Goal: Task Accomplishment & Management: Manage account settings

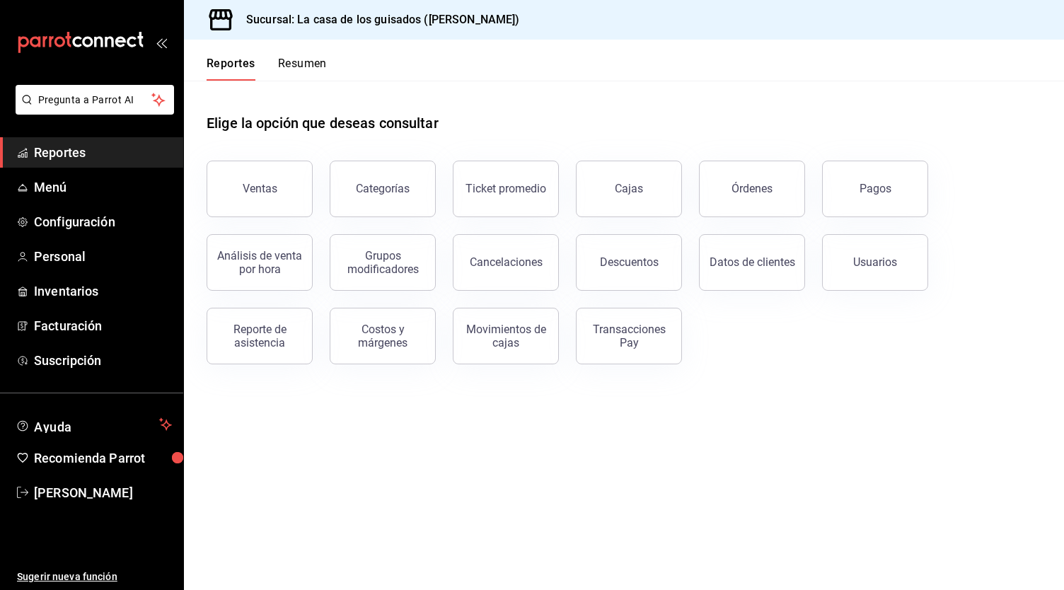
click at [325, 70] on button "Resumen" at bounding box center [302, 69] width 49 height 24
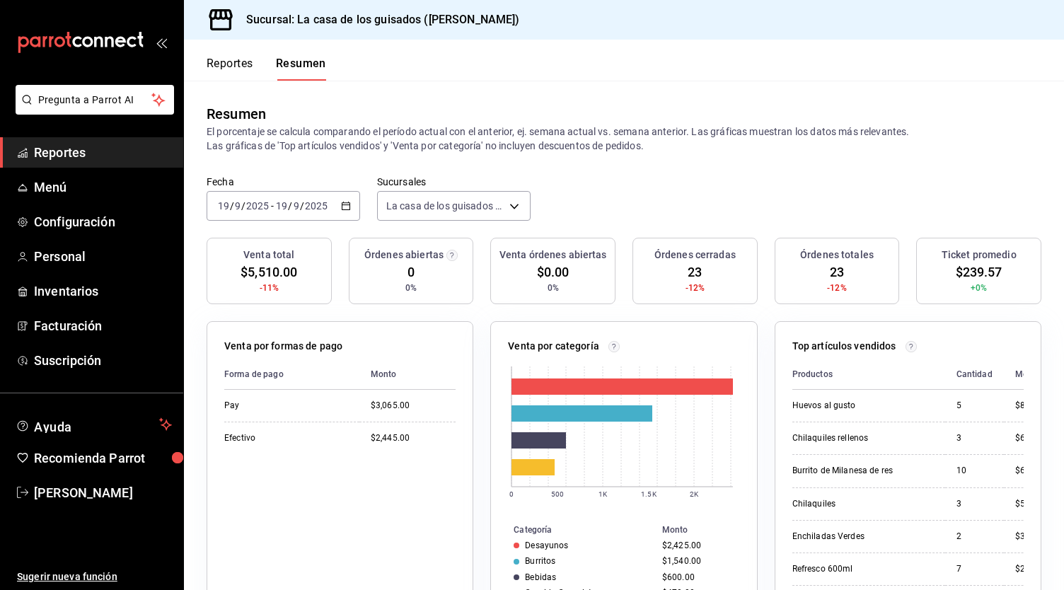
scroll to position [174, 0]
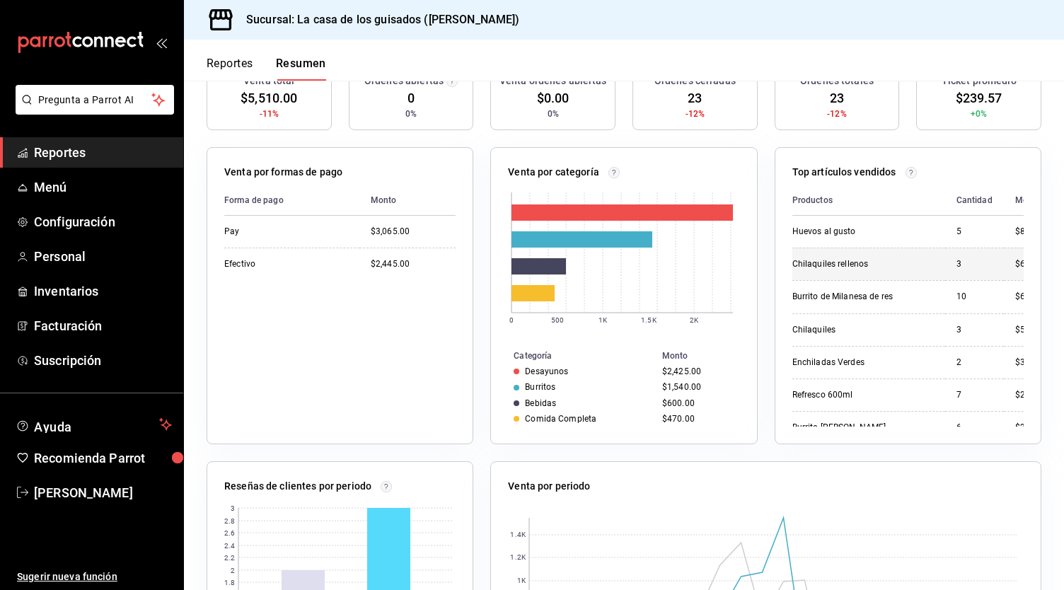
click at [837, 266] on div "Chilaquiles rellenos" at bounding box center [864, 264] width 142 height 12
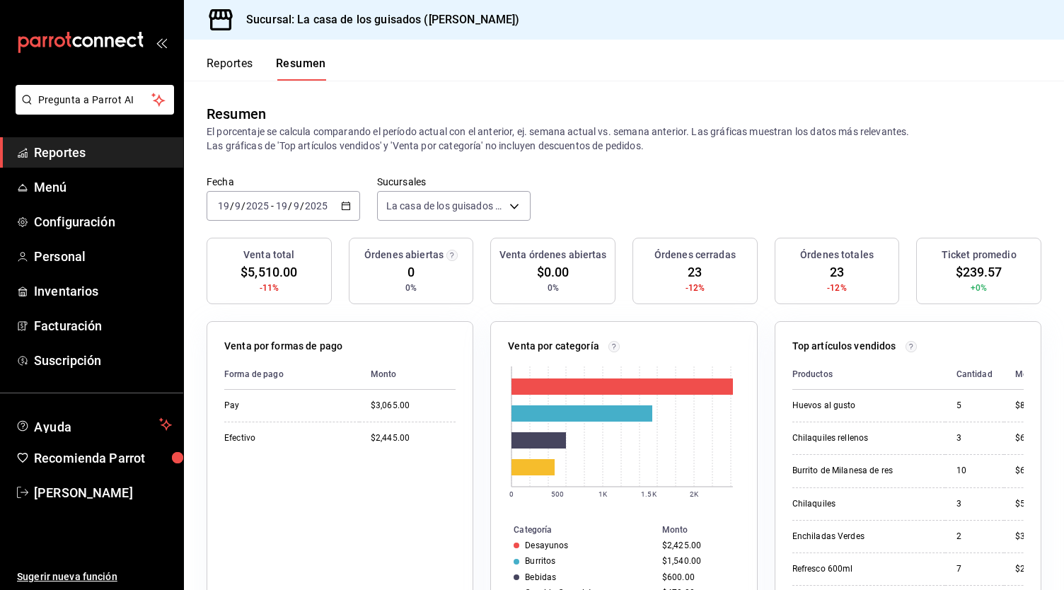
click at [208, 67] on button "Reportes" at bounding box center [230, 69] width 47 height 24
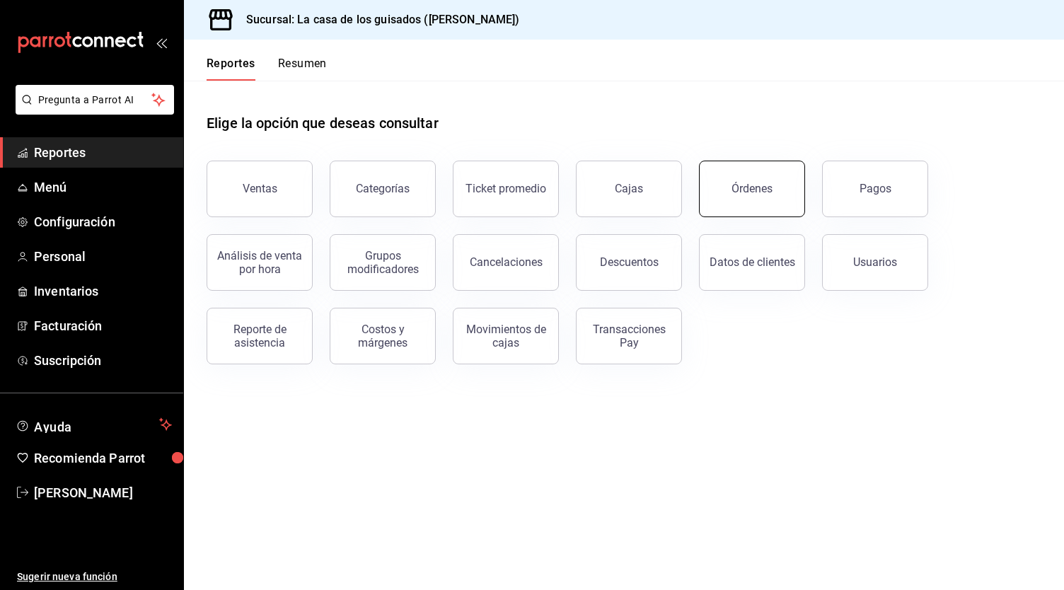
click at [713, 208] on button "Órdenes" at bounding box center [752, 189] width 106 height 57
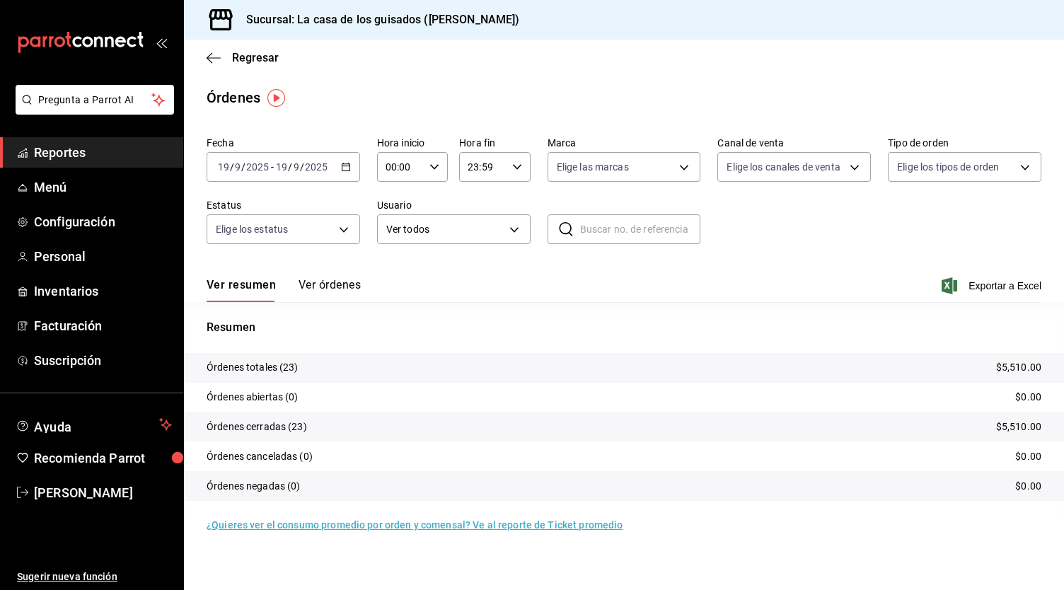
click at [309, 284] on button "Ver órdenes" at bounding box center [330, 290] width 62 height 24
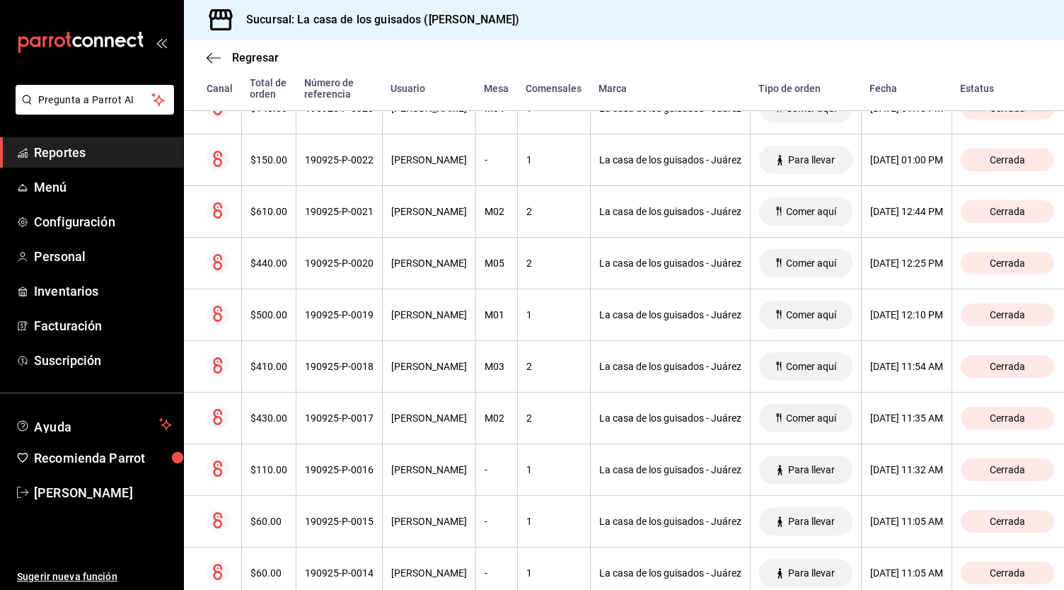
scroll to position [293, 0]
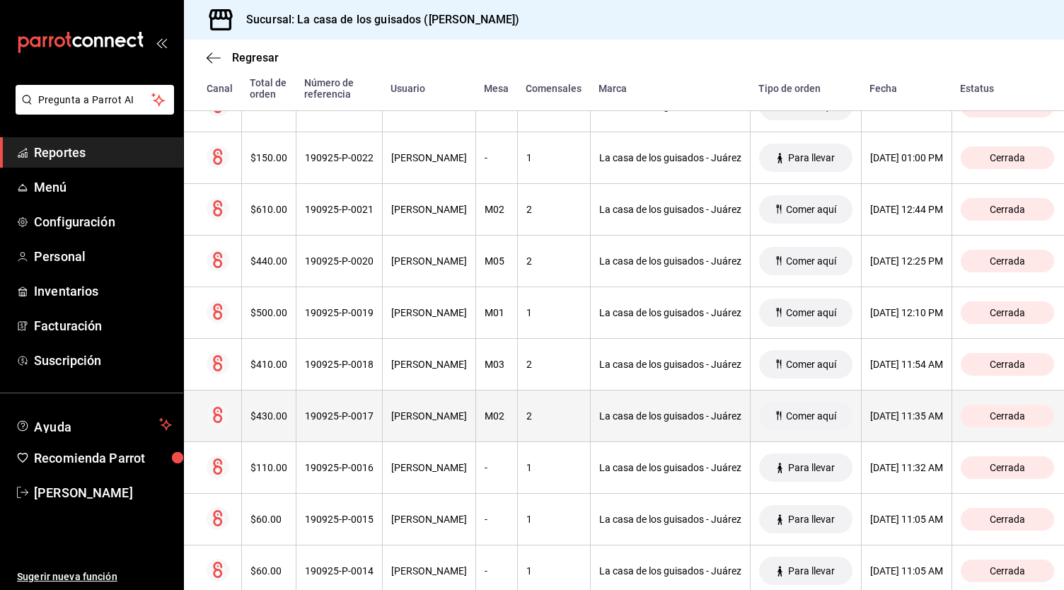
click at [563, 417] on div "2" at bounding box center [554, 415] width 55 height 11
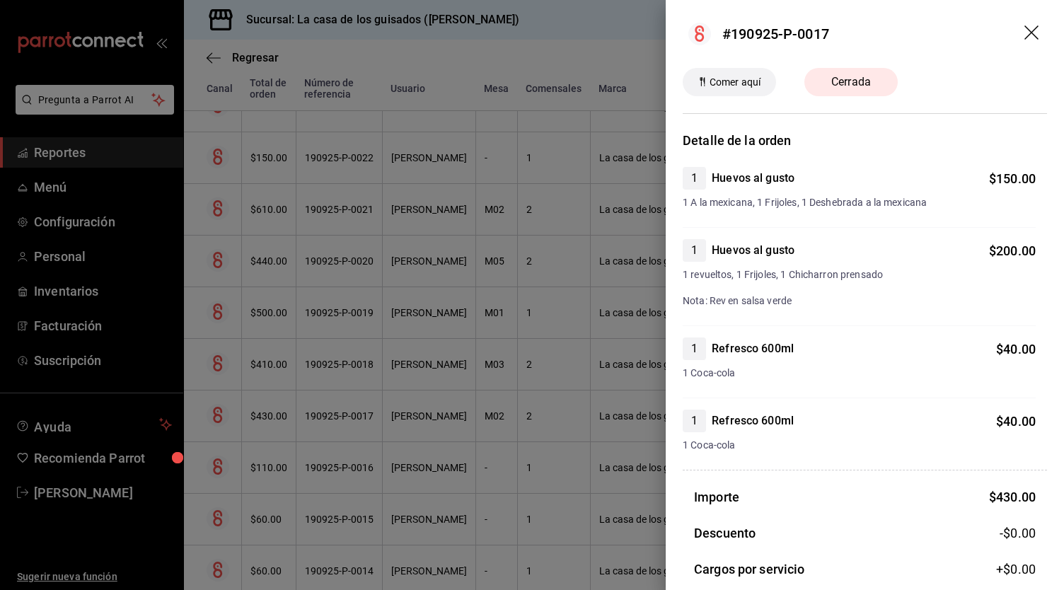
click at [561, 372] on div at bounding box center [532, 295] width 1064 height 590
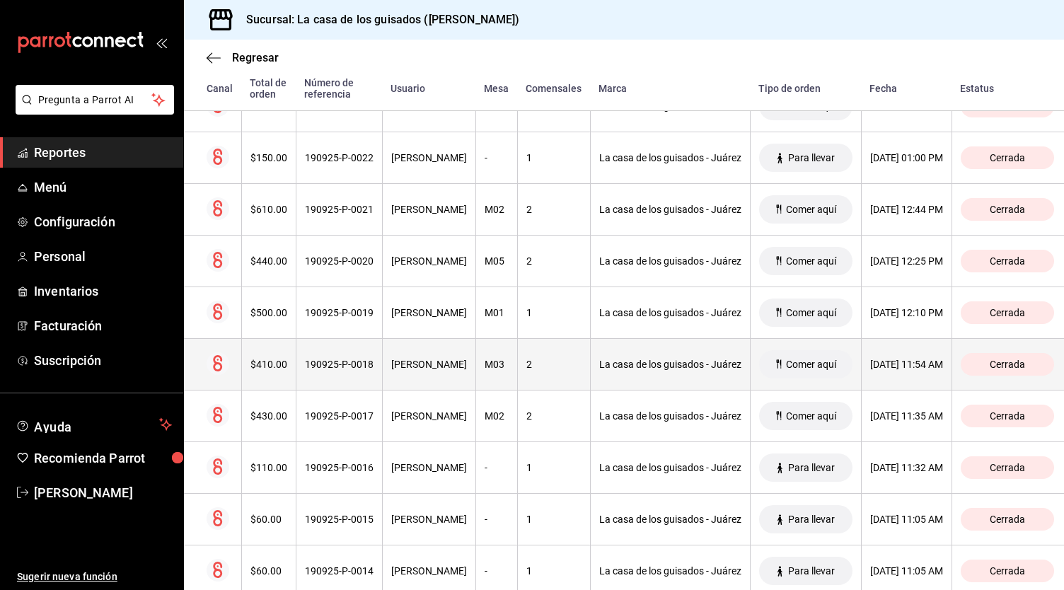
click at [561, 364] on div "2" at bounding box center [554, 364] width 55 height 11
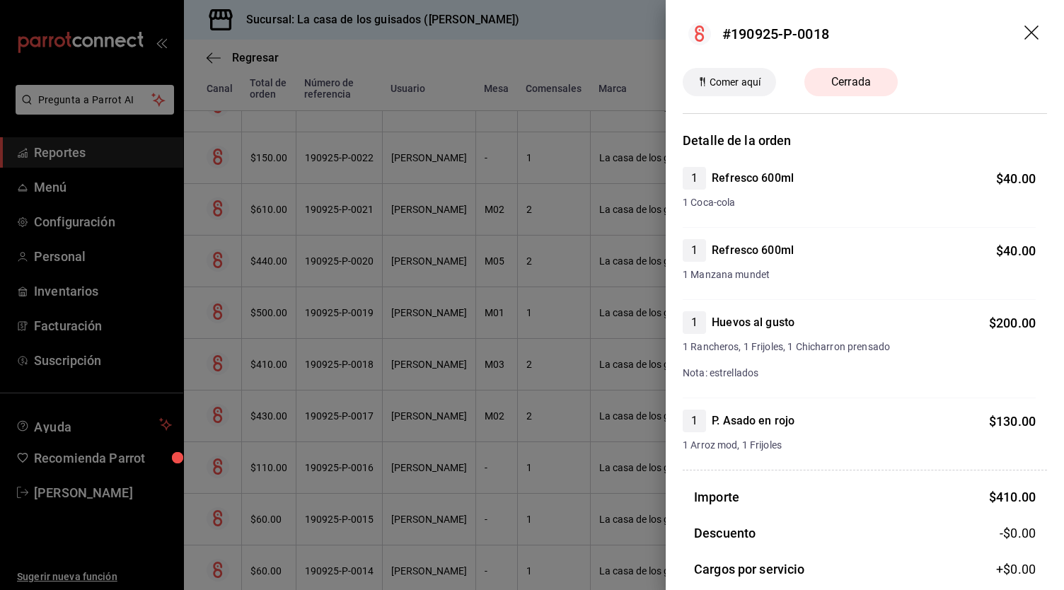
click at [556, 323] on div at bounding box center [532, 295] width 1064 height 590
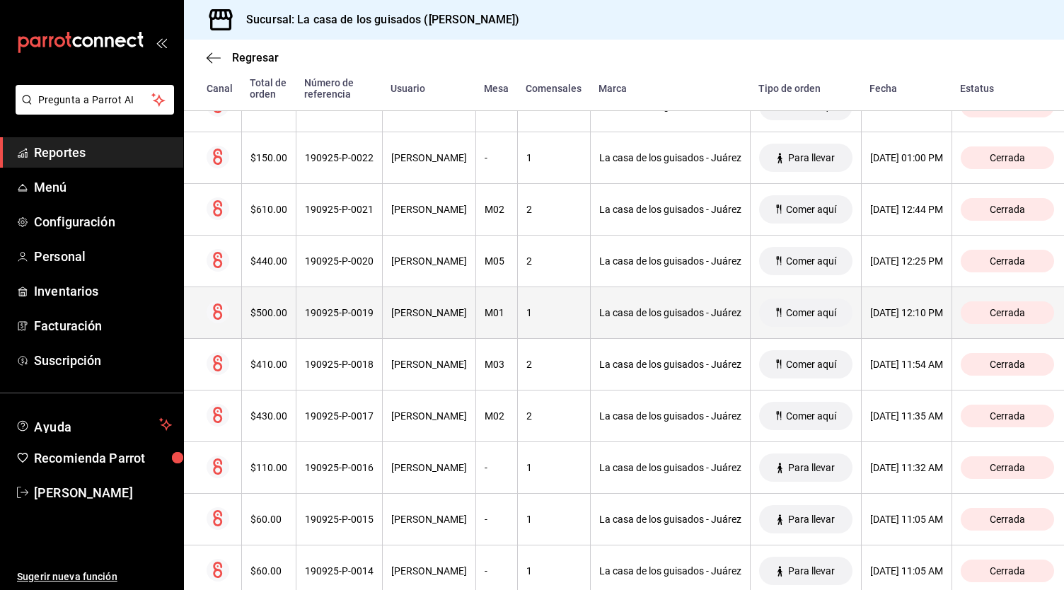
click at [556, 317] on div "1" at bounding box center [554, 312] width 55 height 11
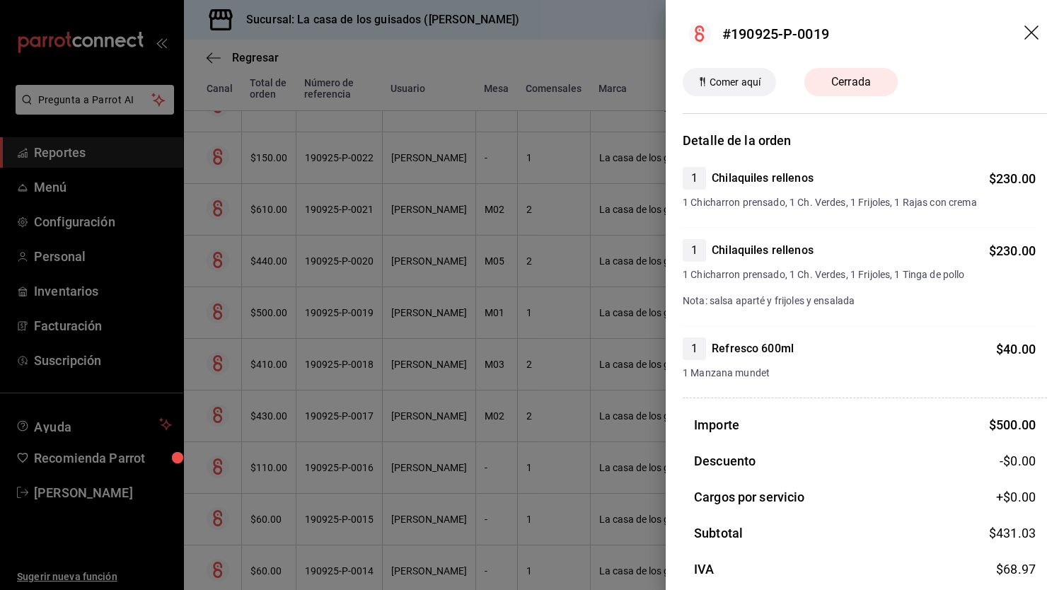
click at [556, 319] on div at bounding box center [532, 295] width 1064 height 590
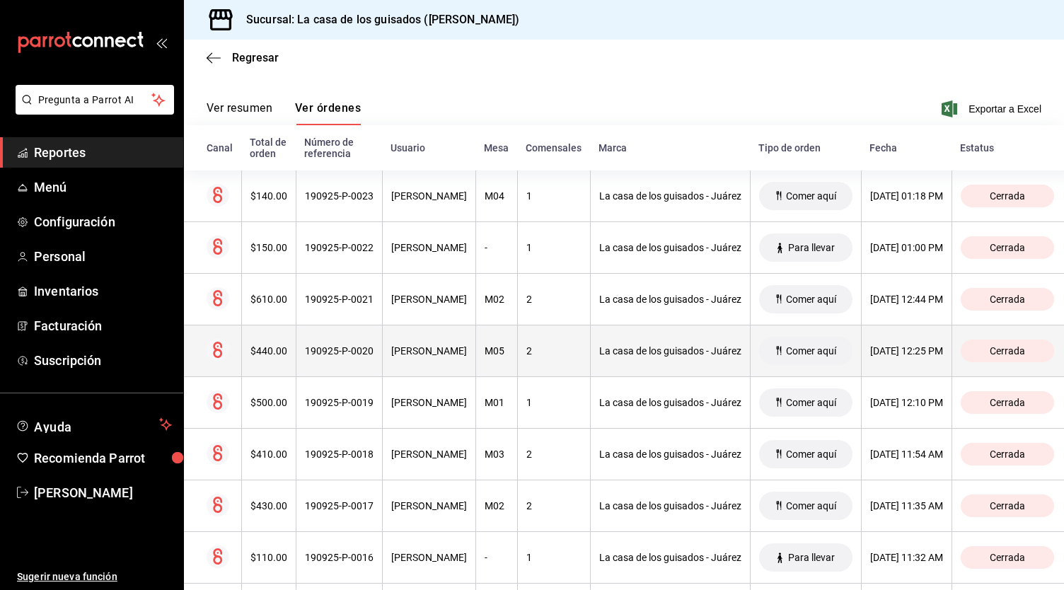
scroll to position [173, 0]
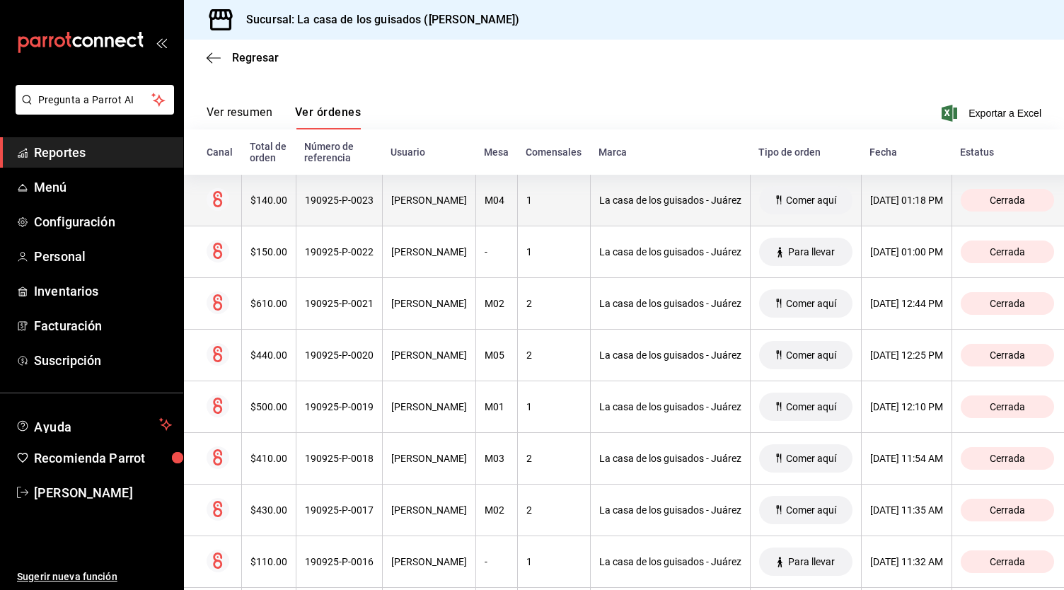
click at [552, 213] on th "1" at bounding box center [553, 201] width 73 height 52
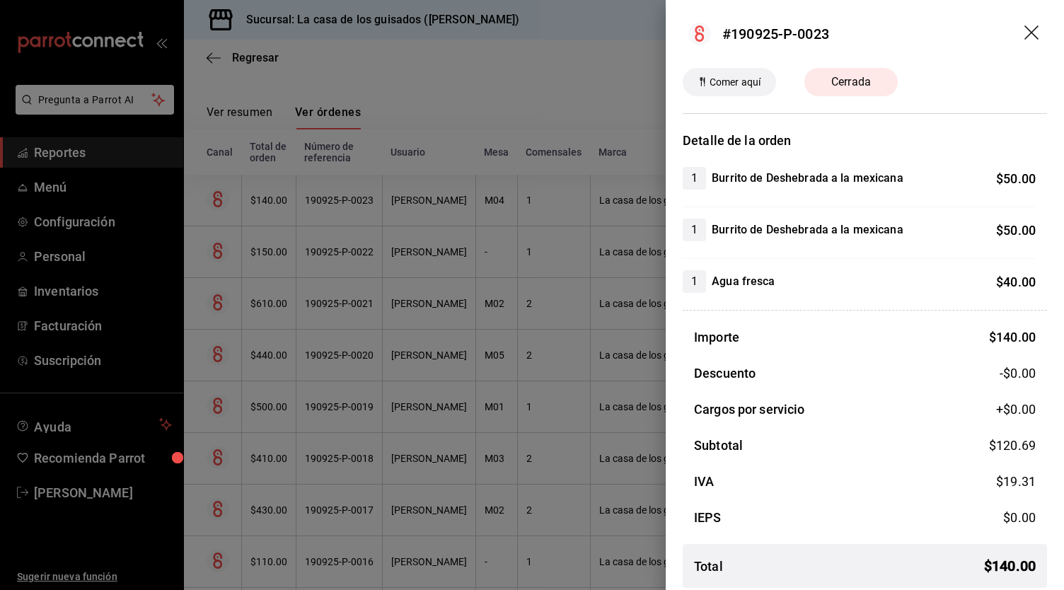
click at [469, 117] on div at bounding box center [532, 295] width 1064 height 590
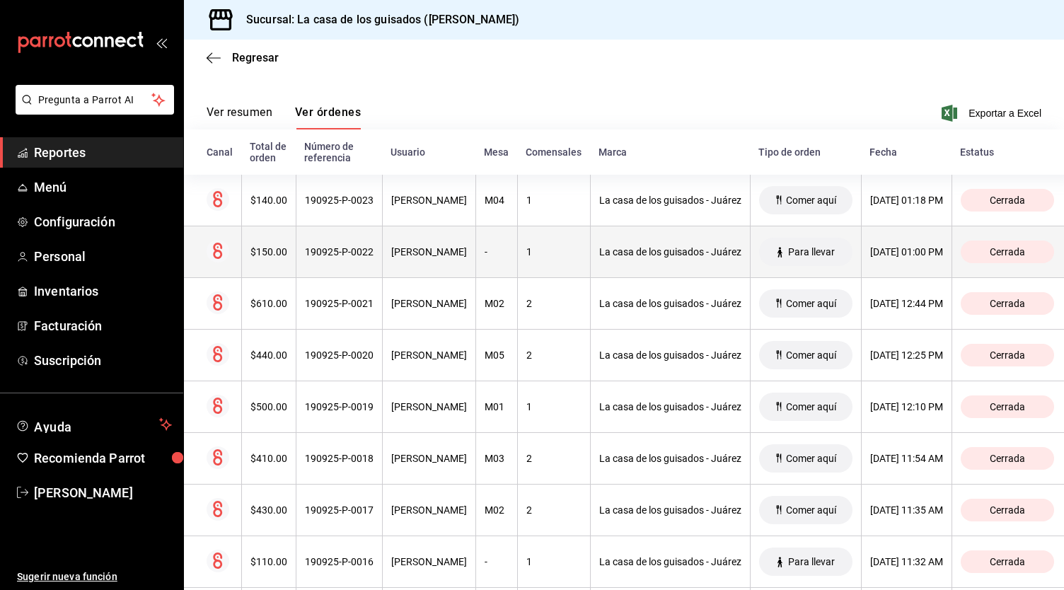
click at [555, 255] on div "1" at bounding box center [554, 251] width 55 height 11
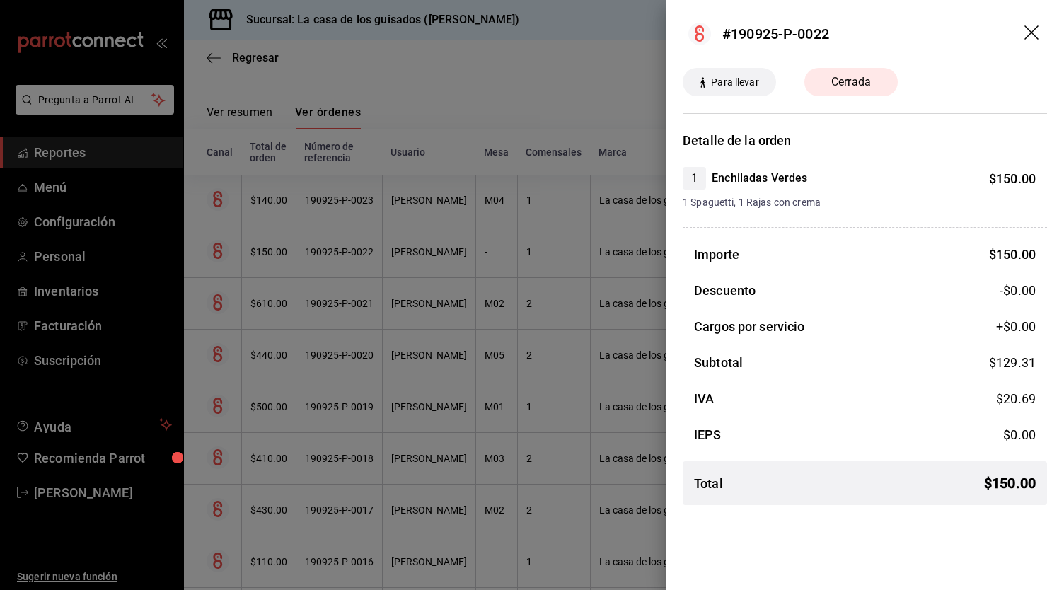
click at [568, 312] on div at bounding box center [532, 295] width 1064 height 590
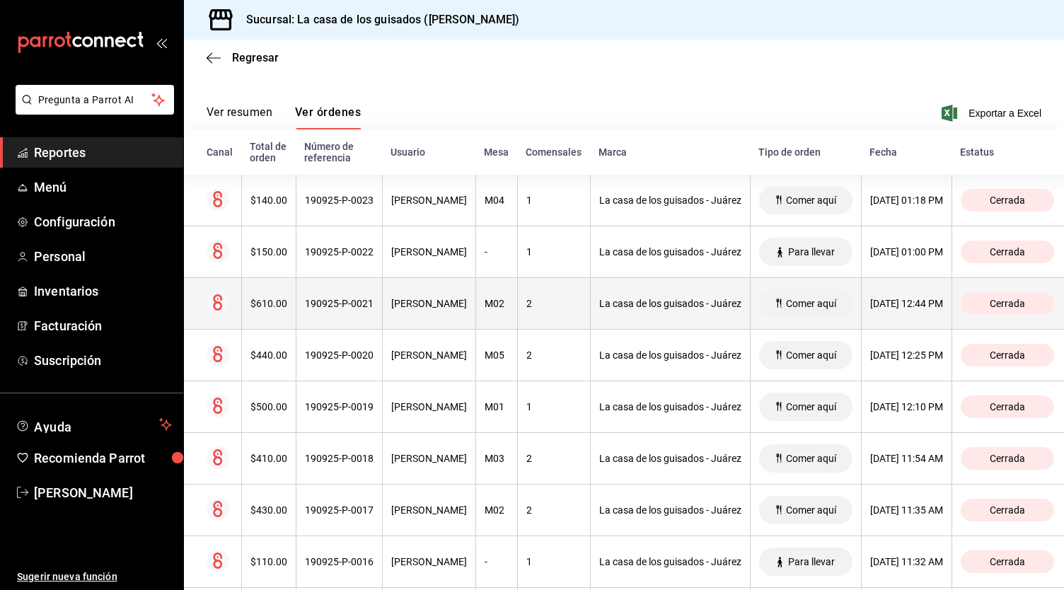
click at [563, 310] on th "2" at bounding box center [553, 304] width 73 height 52
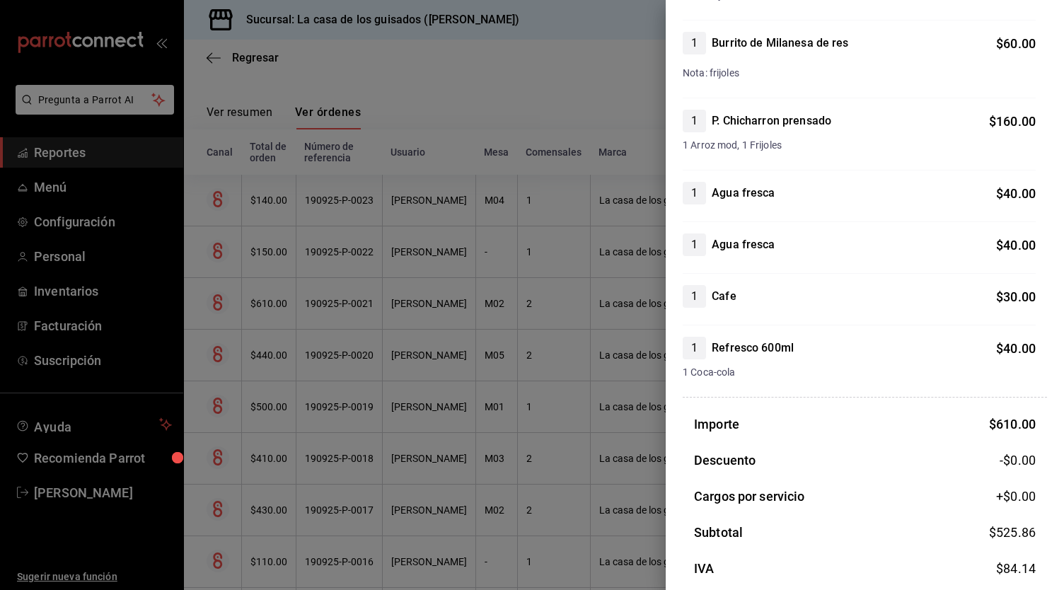
scroll to position [457, 0]
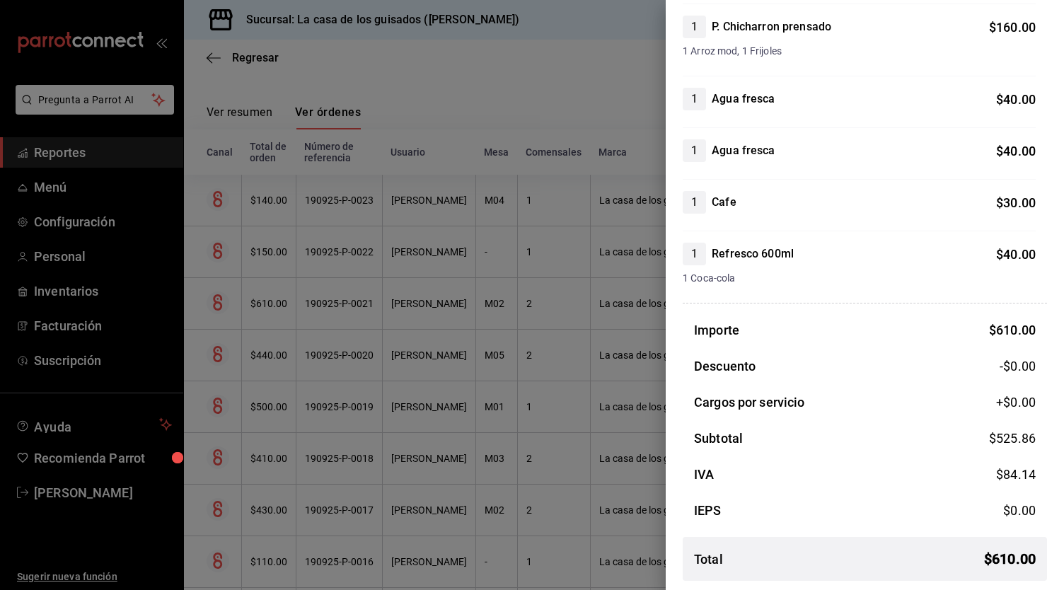
click at [557, 396] on div at bounding box center [532, 295] width 1064 height 590
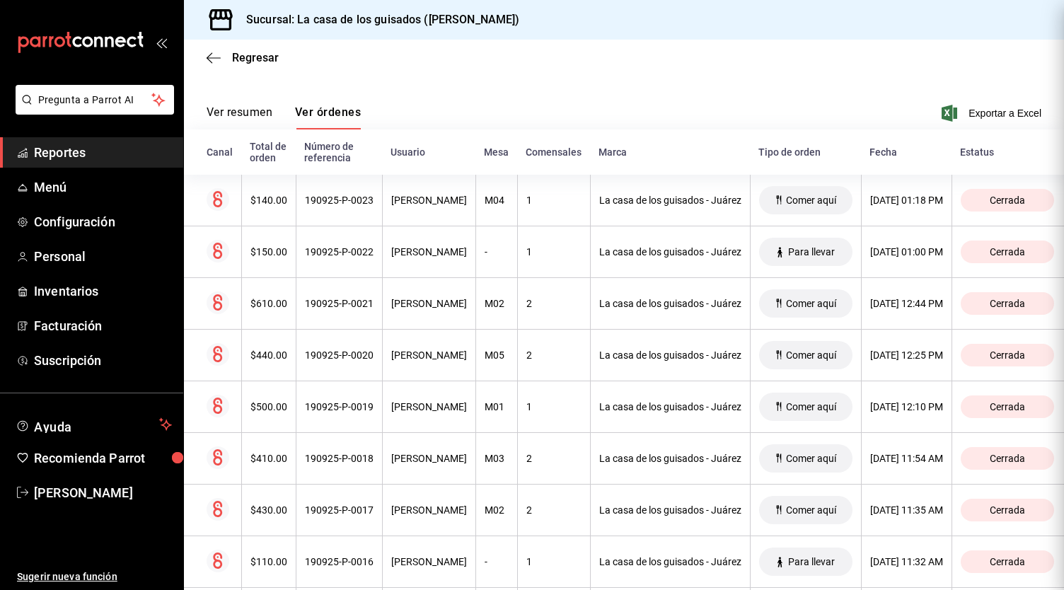
scroll to position [0, 0]
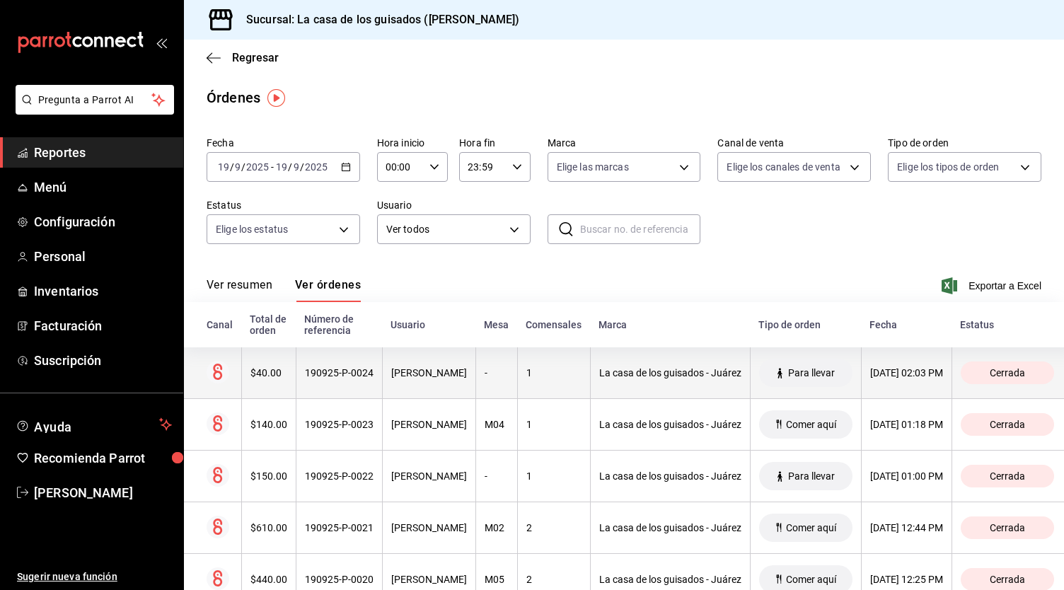
click at [534, 377] on div "1" at bounding box center [554, 372] width 55 height 11
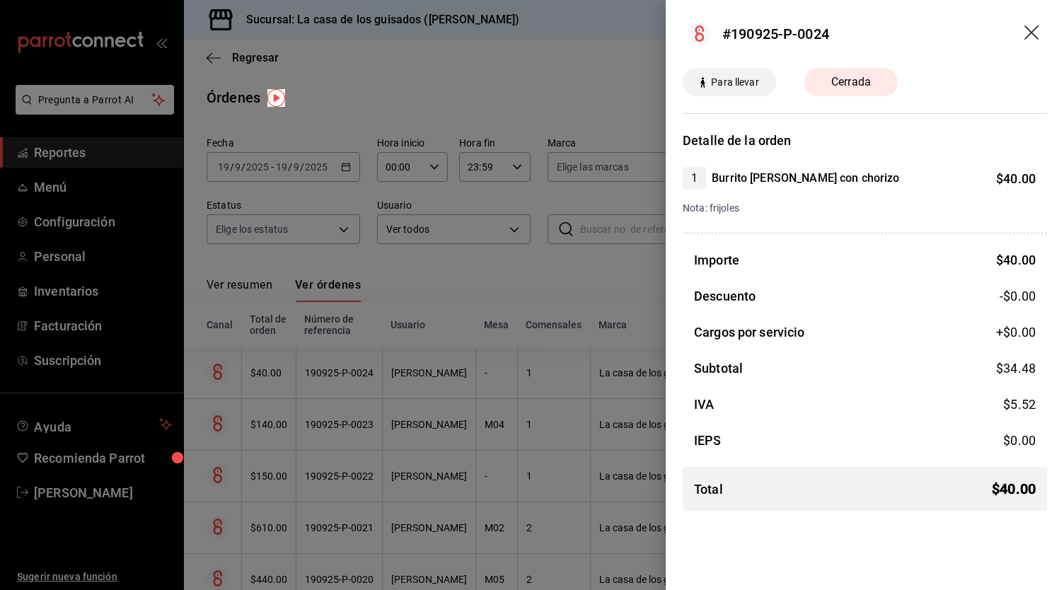
click at [604, 329] on div at bounding box center [532, 295] width 1064 height 590
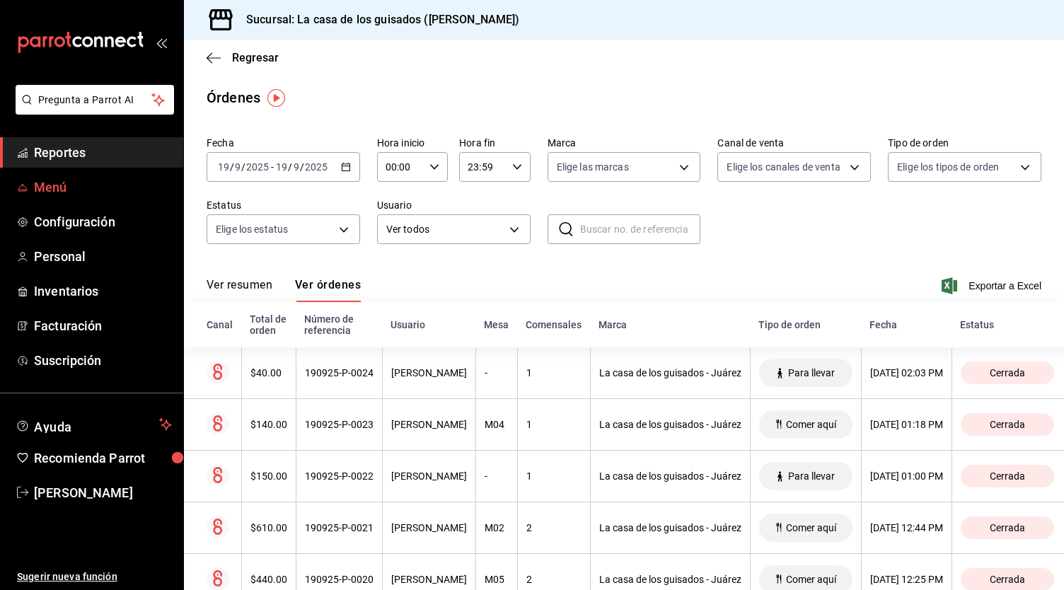
click at [57, 195] on span "Menú" at bounding box center [103, 187] width 138 height 19
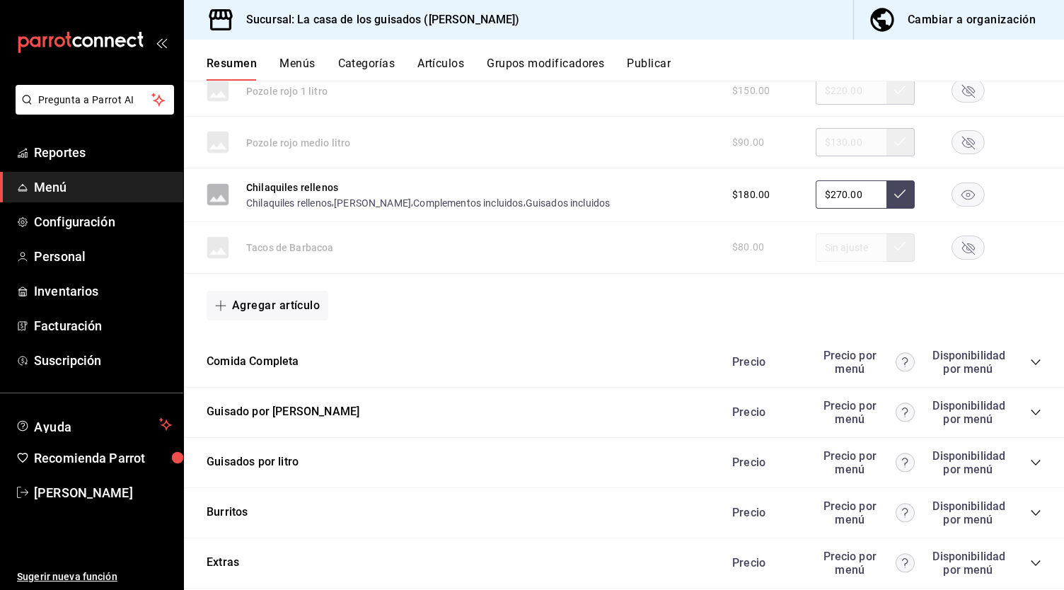
scroll to position [1343, 0]
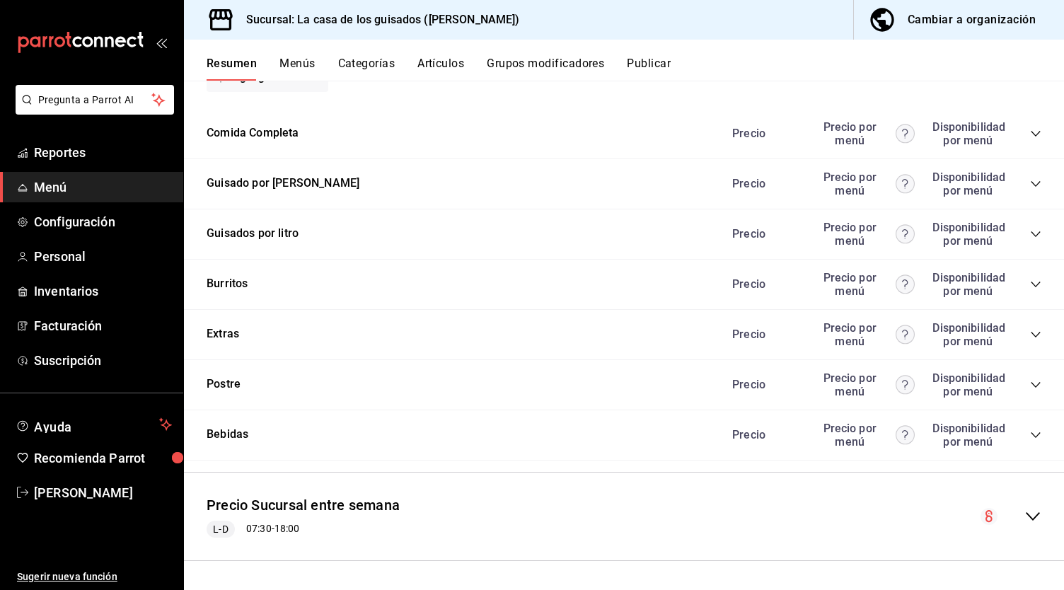
click at [263, 330] on div "Extras Precio Precio por menú Disponibilidad por menú" at bounding box center [624, 335] width 880 height 50
click at [1030, 337] on icon "collapse-category-row" at bounding box center [1035, 334] width 11 height 11
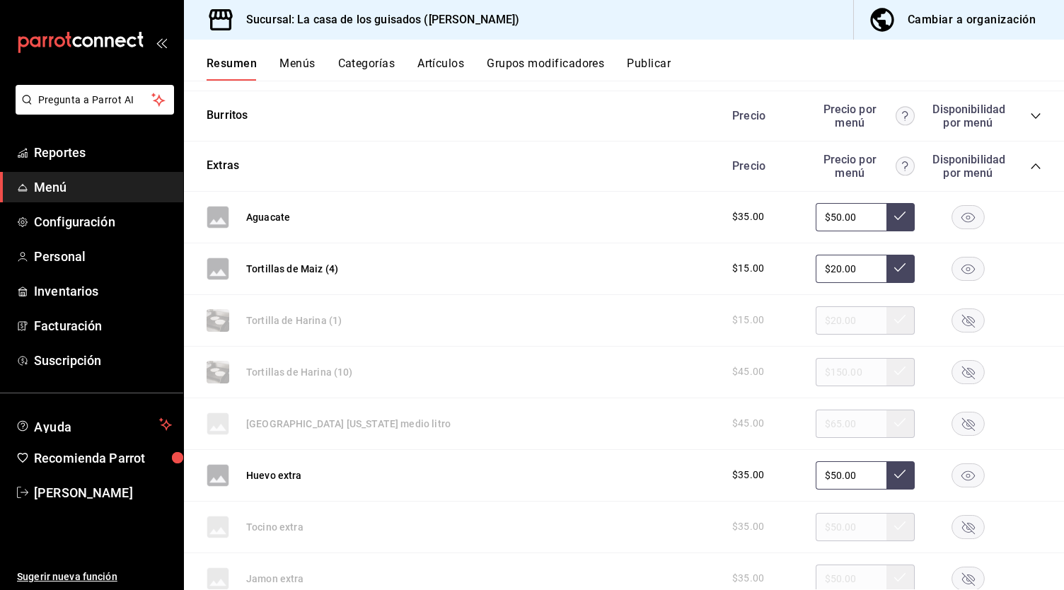
scroll to position [1513, 0]
